Goal: Task Accomplishment & Management: Manage account settings

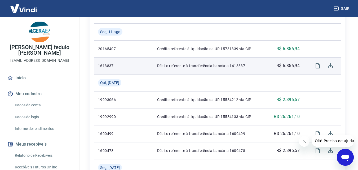
scroll to position [159, 0]
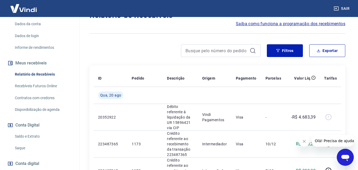
scroll to position [106, 0]
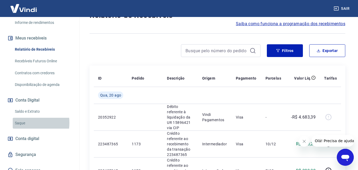
click at [20, 117] on link "Saque" at bounding box center [43, 122] width 60 height 11
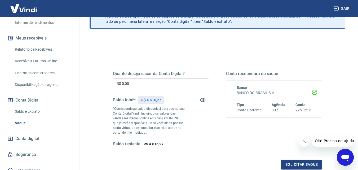
scroll to position [53, 0]
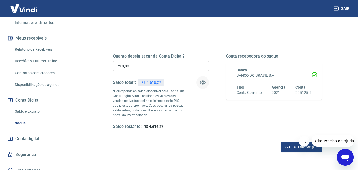
click at [202, 80] on icon "button" at bounding box center [202, 82] width 6 height 6
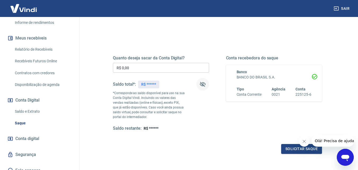
scroll to position [0, 0]
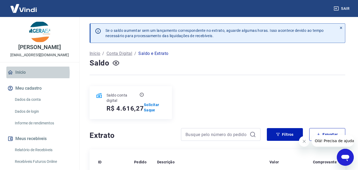
click at [19, 73] on link "Início" at bounding box center [39, 72] width 66 height 12
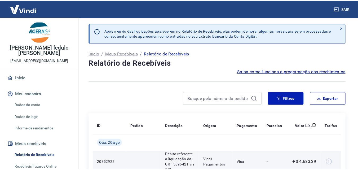
scroll to position [53, 0]
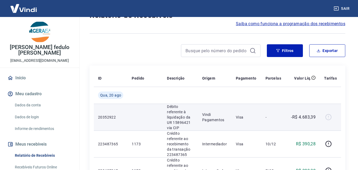
click at [328, 115] on div at bounding box center [330, 117] width 13 height 8
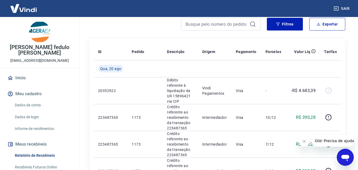
scroll to position [79, 0]
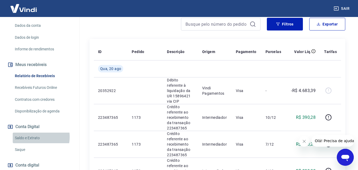
click at [32, 132] on link "Saldo e Extrato" at bounding box center [43, 137] width 60 height 11
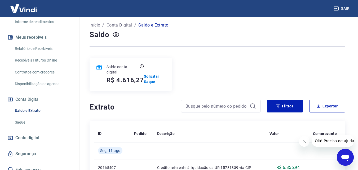
scroll to position [26, 0]
